Goal: Task Accomplishment & Management: Manage account settings

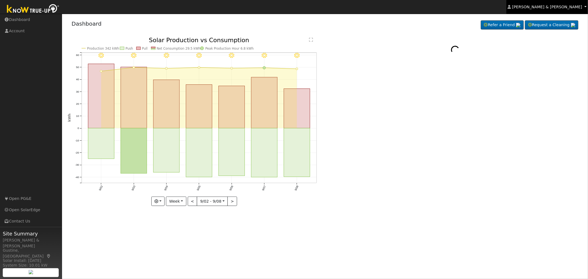
drag, startPoint x: 559, startPoint y: 6, endPoint x: 555, endPoint y: 9, distance: 4.9
click at [559, 6] on span "[PERSON_NAME] & [PERSON_NAME]" at bounding box center [547, 7] width 70 height 4
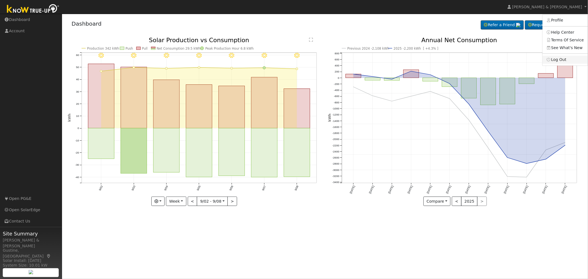
click at [560, 63] on link "Log Out" at bounding box center [564, 60] width 45 height 8
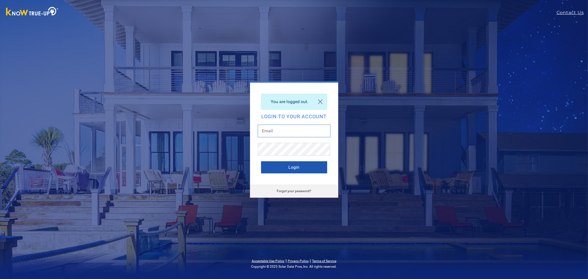
type input "[EMAIL_ADDRESS][DOMAIN_NAME]"
click at [291, 169] on button "Login" at bounding box center [294, 167] width 66 height 12
